Goal: Task Accomplishment & Management: Manage account settings

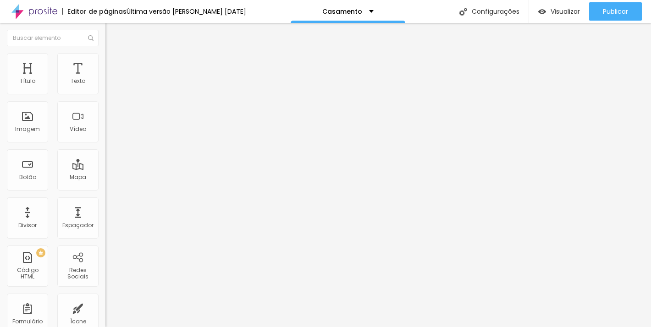
click at [105, 56] on li "Avançado" at bounding box center [157, 57] width 105 height 9
click at [105, 53] on li "Estilo" at bounding box center [157, 48] width 105 height 9
click at [109, 133] on icon "button" at bounding box center [112, 130] width 6 height 6
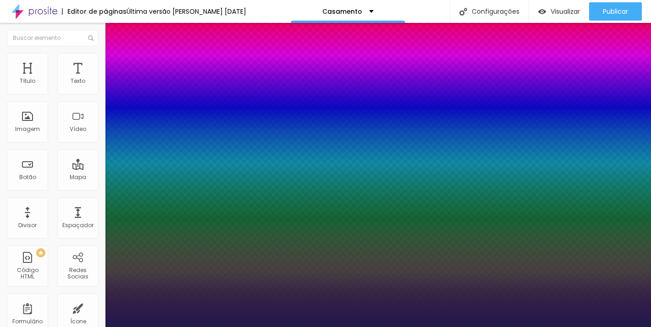
type input "1"
select select "OpenSansBold"
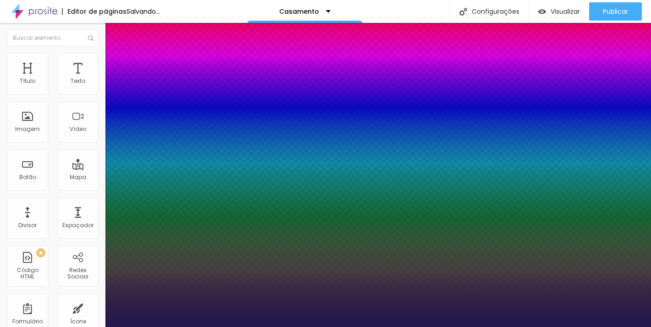
type input "1"
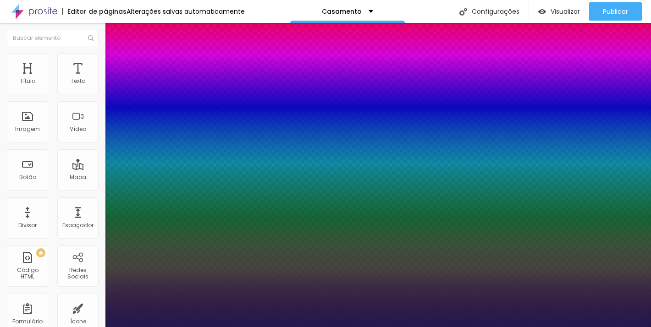
select select "OpenSans"
type input "1"
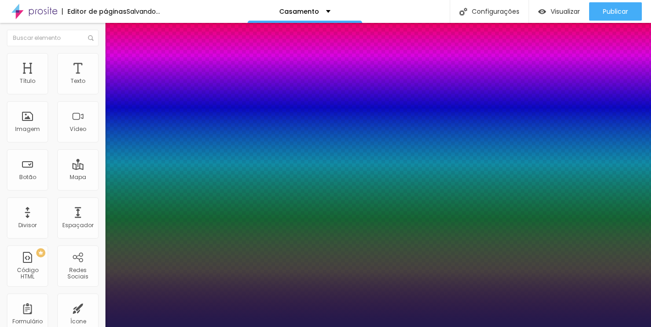
click at [339, 327] on div at bounding box center [325, 327] width 651 height 0
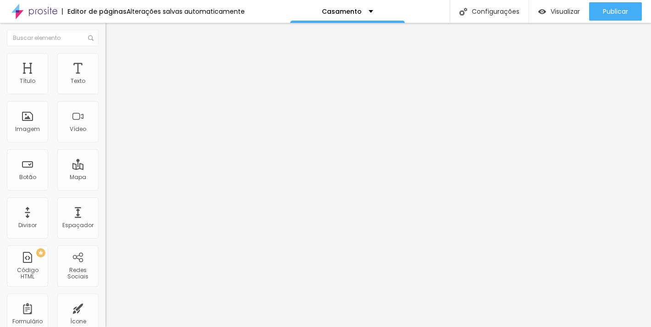
click at [105, 59] on img at bounding box center [109, 57] width 8 height 8
click at [105, 56] on img at bounding box center [109, 57] width 8 height 8
click at [105, 52] on img at bounding box center [109, 48] width 8 height 8
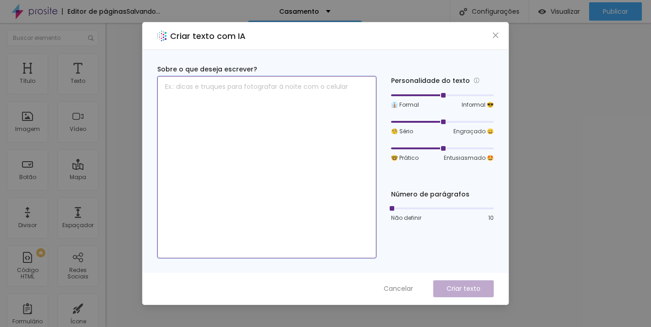
click at [323, 96] on textarea at bounding box center [266, 167] width 219 height 182
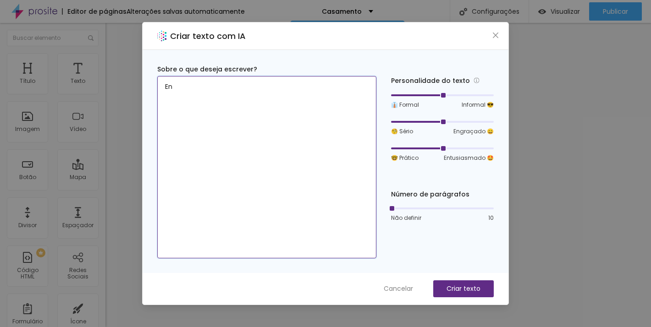
type textarea "E"
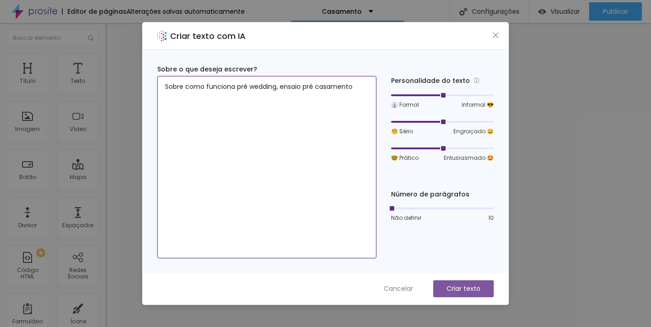
type textarea "Sobre como funciona pré wedding, ensaio pré casamento"
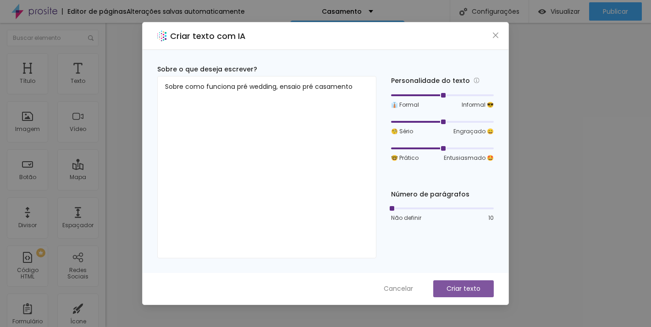
click at [455, 287] on p "Criar texto" at bounding box center [464, 289] width 34 height 10
